Goal: Find specific page/section: Find specific page/section

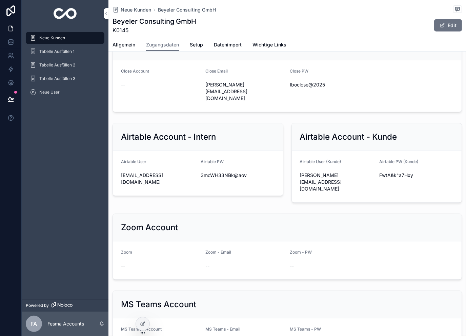
scroll to position [316, 0]
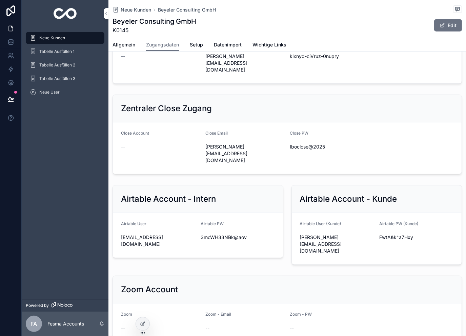
click at [147, 6] on span "Neue Kunden" at bounding box center [136, 9] width 30 height 7
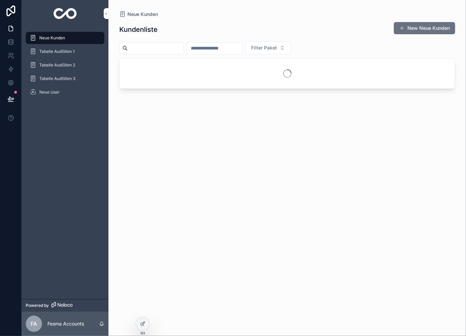
click at [242, 48] on input "scrollable content" at bounding box center [215, 47] width 56 height 9
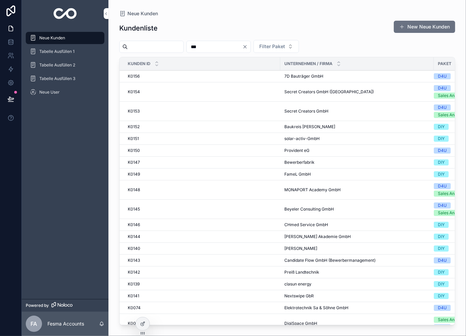
type input "***"
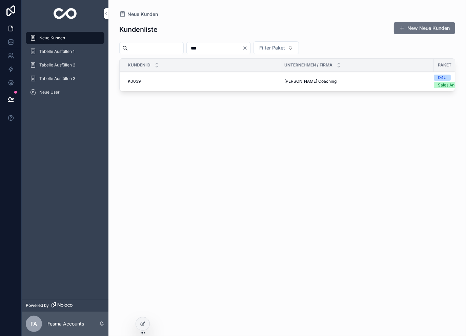
click at [289, 73] on td "[PERSON_NAME] Coaching [PERSON_NAME] Coaching" at bounding box center [356, 81] width 153 height 19
click at [292, 79] on span "[PERSON_NAME] Coaching" at bounding box center [310, 81] width 52 height 5
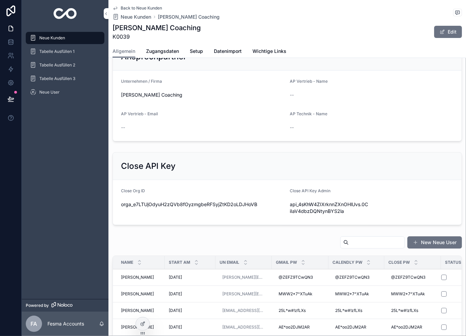
scroll to position [135, 0]
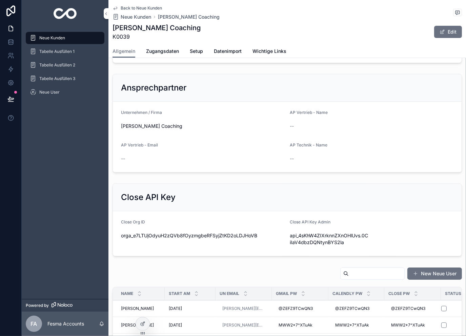
click at [172, 50] on span "Zugangsdaten" at bounding box center [162, 51] width 33 height 7
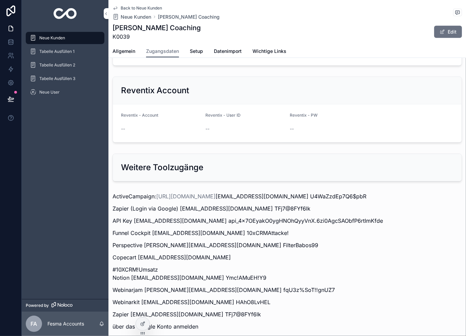
scroll to position [840, 0]
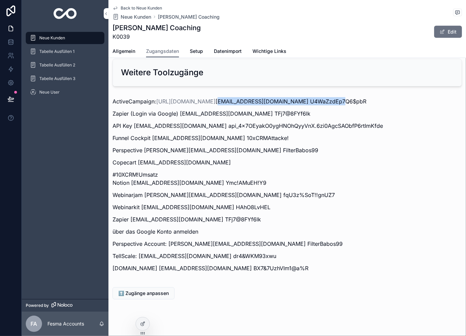
drag, startPoint x: 258, startPoint y: 92, endPoint x: 370, endPoint y: 95, distance: 111.8
click at [370, 97] on p "ActiveCampaign: [URL][DOMAIN_NAME] [EMAIL_ADDRESS][DOMAIN_NAME] U4WaZzdEp7Q6$pbR" at bounding box center [286, 101] width 349 height 8
copy p "[EMAIL_ADDRESS][DOMAIN_NAME]"
drag, startPoint x: 371, startPoint y: 90, endPoint x: 435, endPoint y: 88, distance: 64.4
click at [435, 97] on p "ActiveCampaign: [URL][DOMAIN_NAME] [EMAIL_ADDRESS][DOMAIN_NAME] U4WaZzdEp7Q6$pbR" at bounding box center [286, 101] width 349 height 8
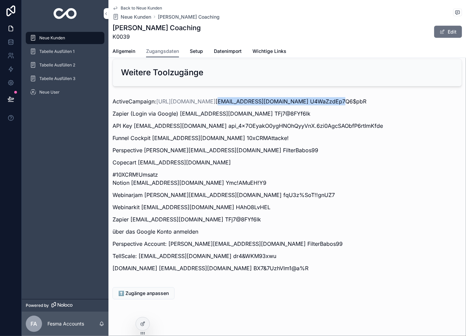
copy p "U4WaZzdEp7Q6$pbR"
